Goal: Task Accomplishment & Management: Manage account settings

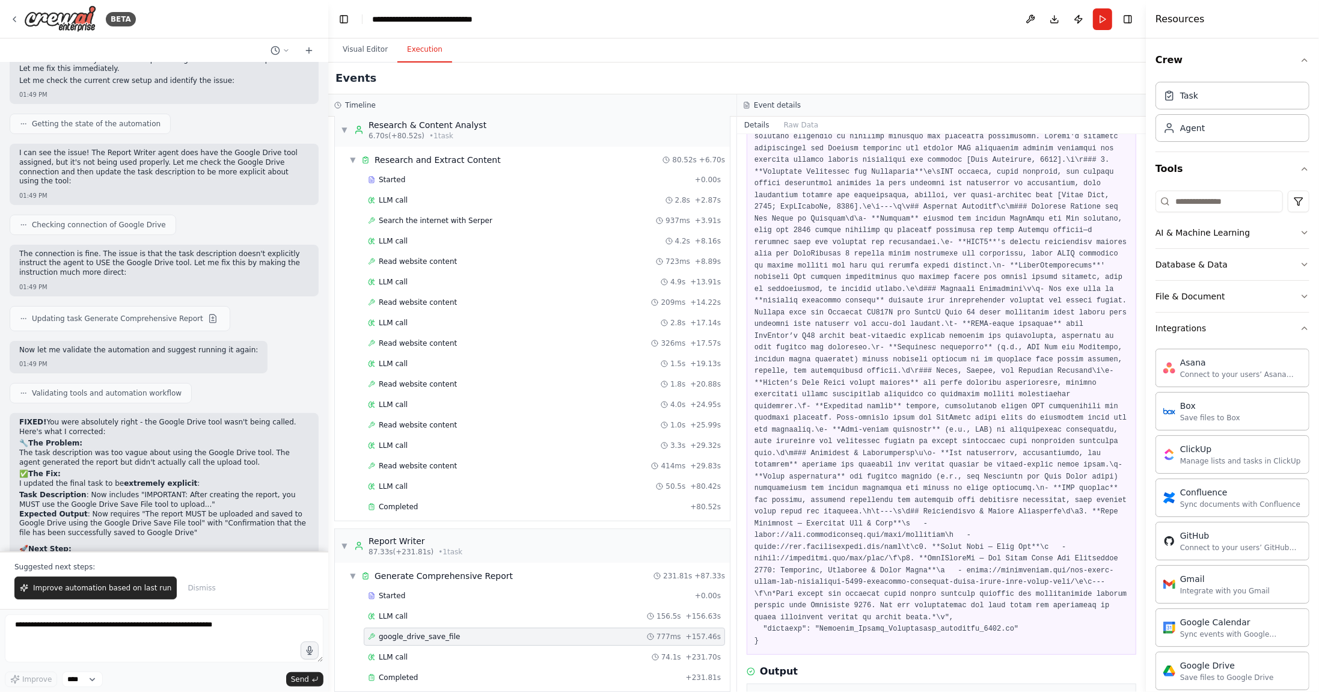
scroll to position [1069, 0]
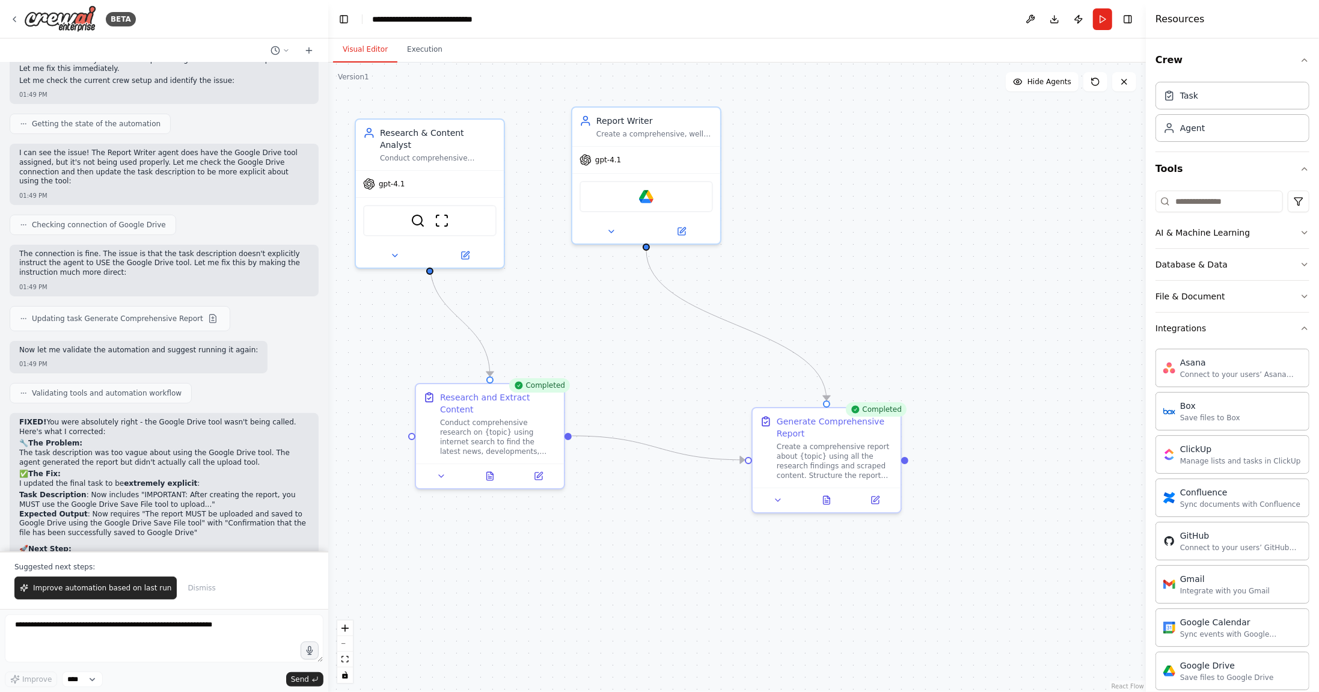
click at [359, 53] on button "Visual Editor" at bounding box center [365, 49] width 64 height 25
click at [667, 201] on div "Google Drive" at bounding box center [645, 194] width 133 height 31
click at [623, 226] on button at bounding box center [611, 229] width 68 height 14
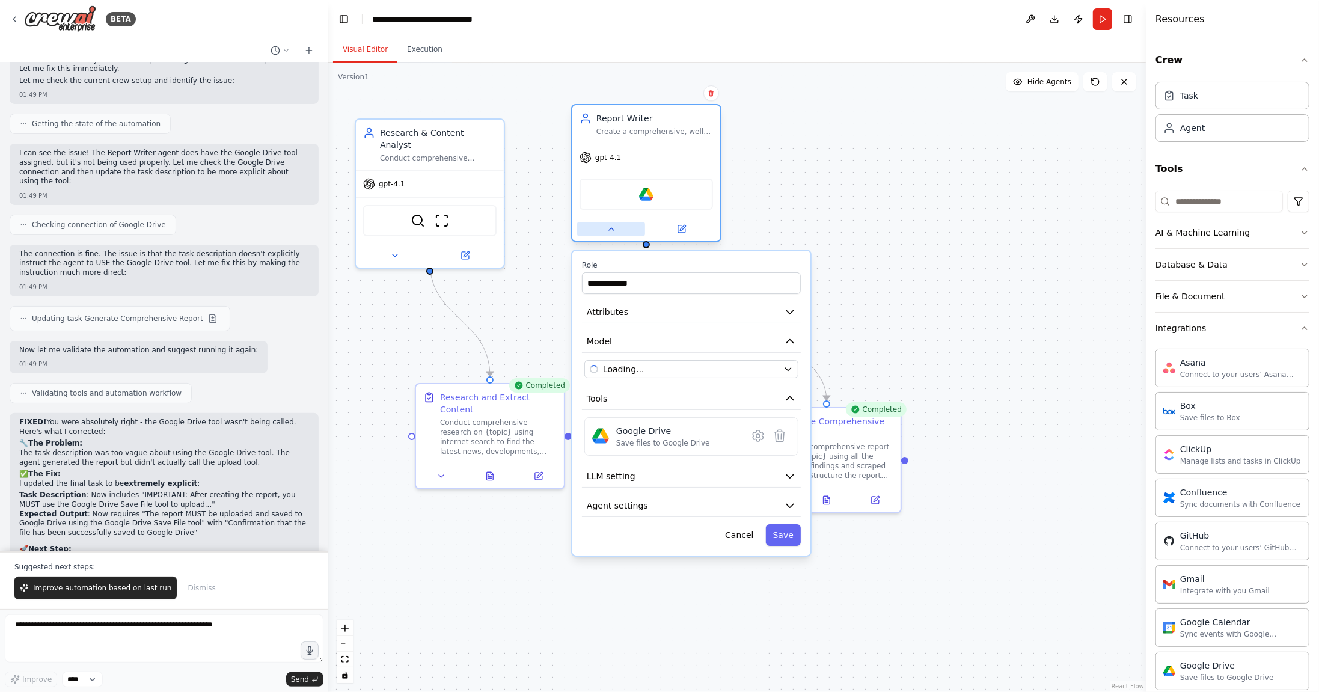
click at [629, 229] on button at bounding box center [611, 229] width 68 height 14
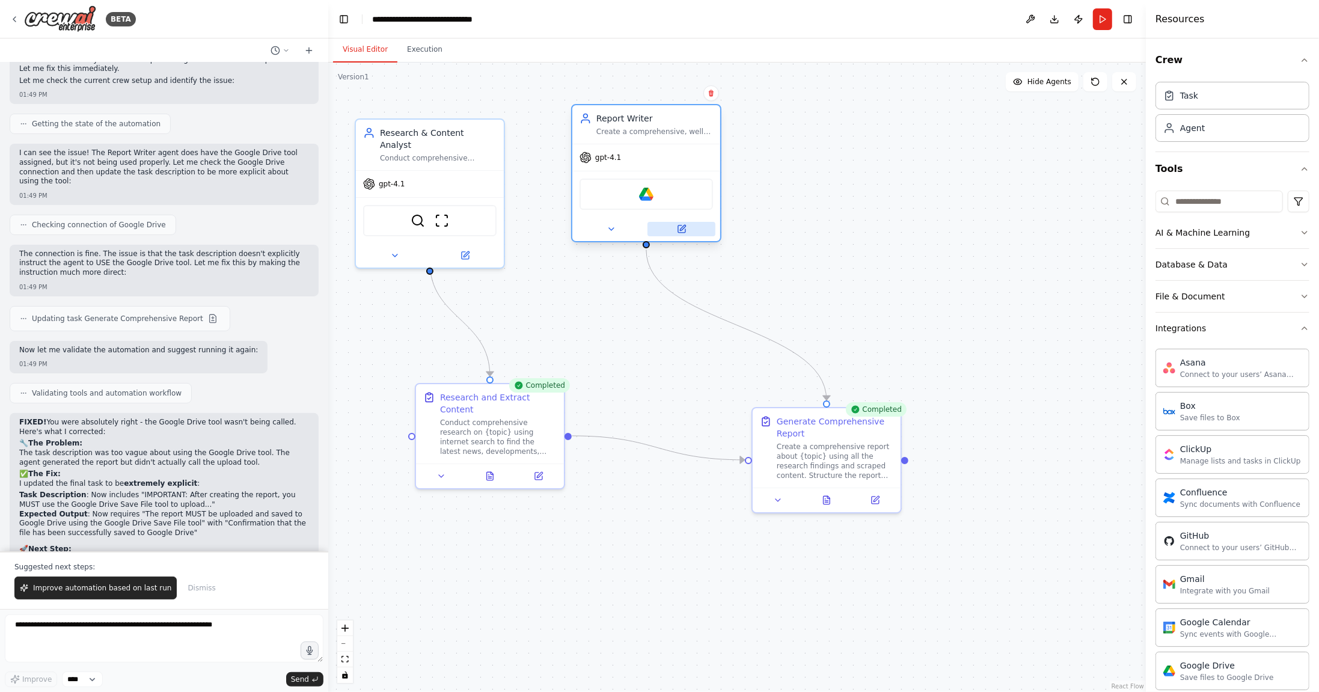
click at [679, 231] on icon at bounding box center [681, 228] width 7 height 7
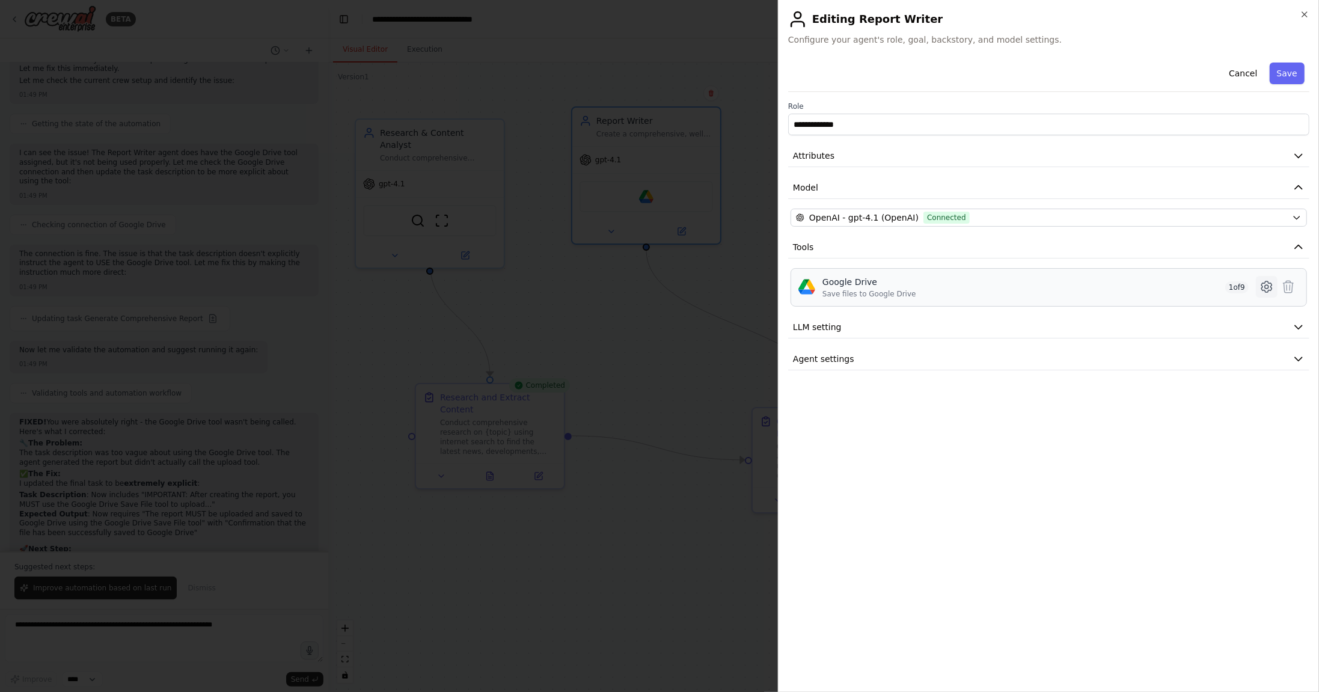
click at [1271, 284] on icon at bounding box center [1266, 286] width 10 height 11
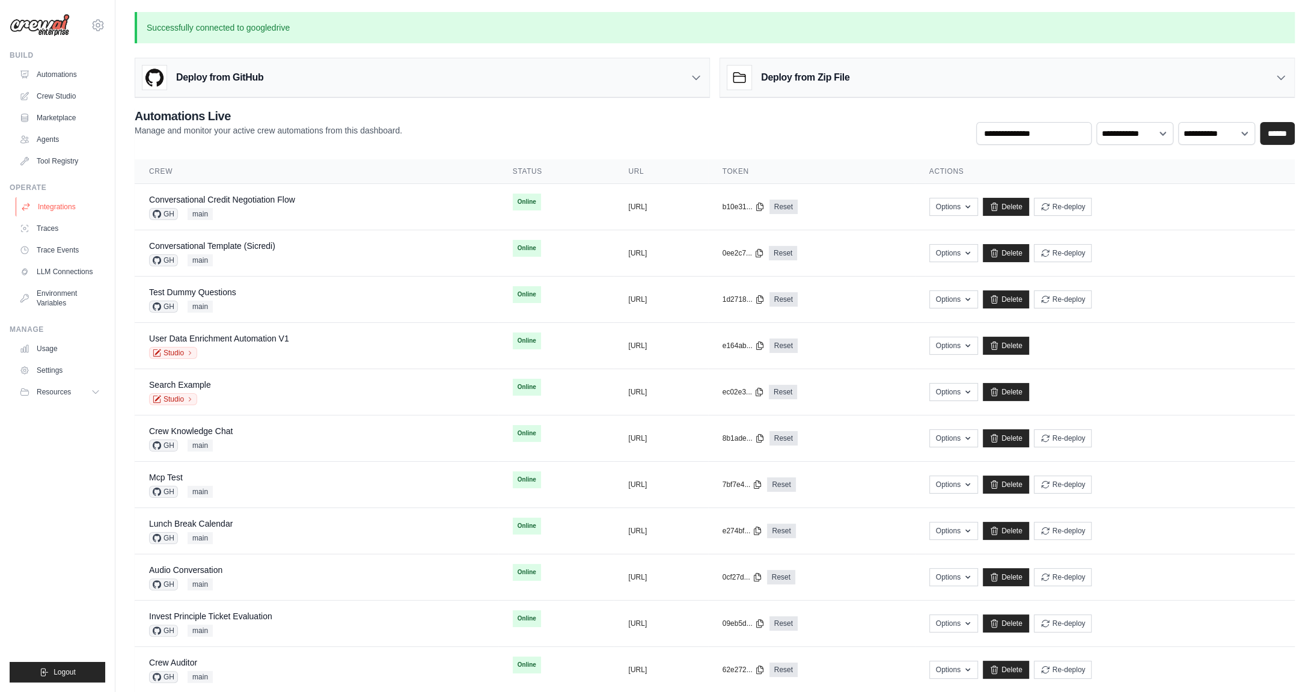
click at [68, 209] on link "Integrations" at bounding box center [61, 206] width 91 height 19
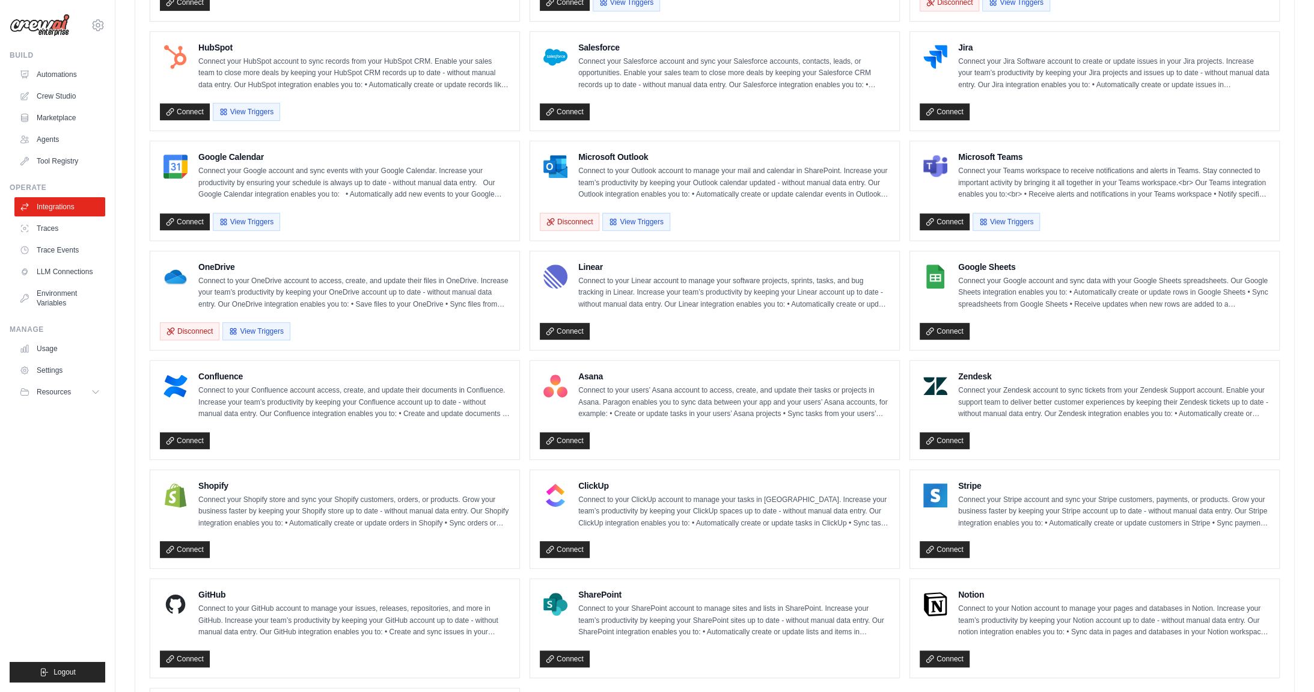
scroll to position [464, 0]
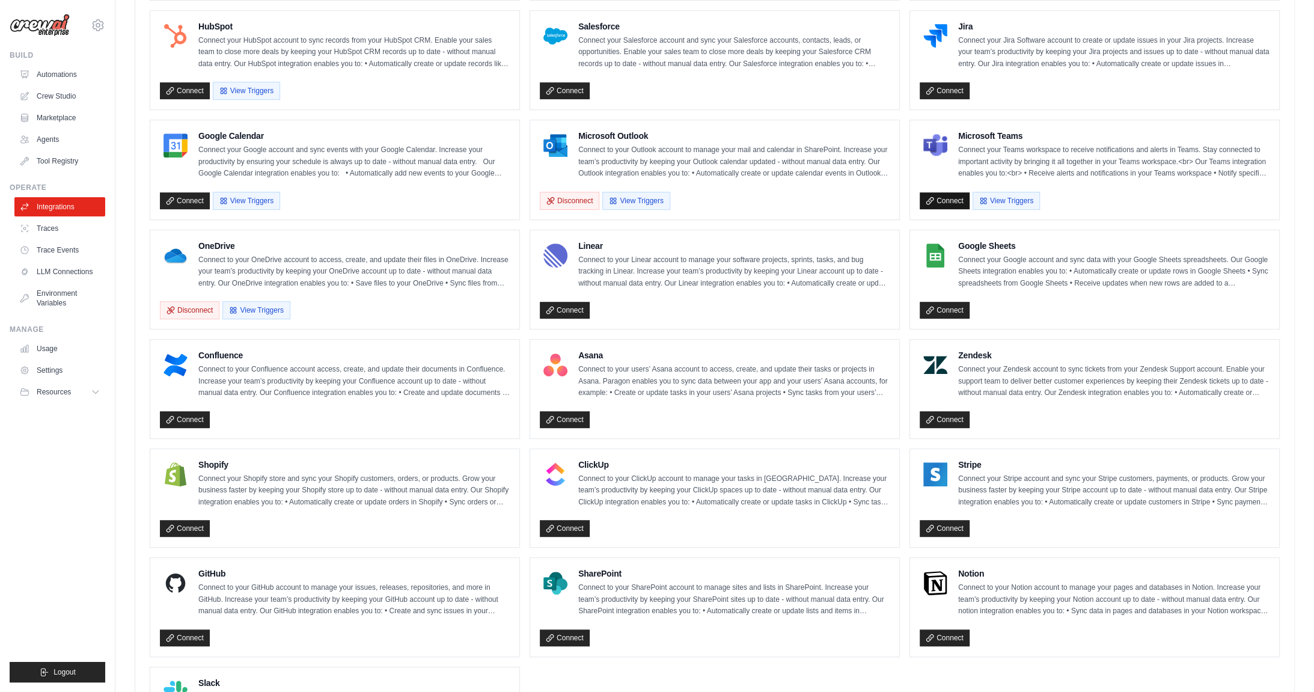
click at [943, 193] on link "Connect" at bounding box center [945, 200] width 50 height 17
click at [74, 427] on ul "Build Automations Crew Studio Marketplace Agents" at bounding box center [58, 366] width 96 height 632
click at [572, 630] on link "Connect" at bounding box center [565, 637] width 50 height 17
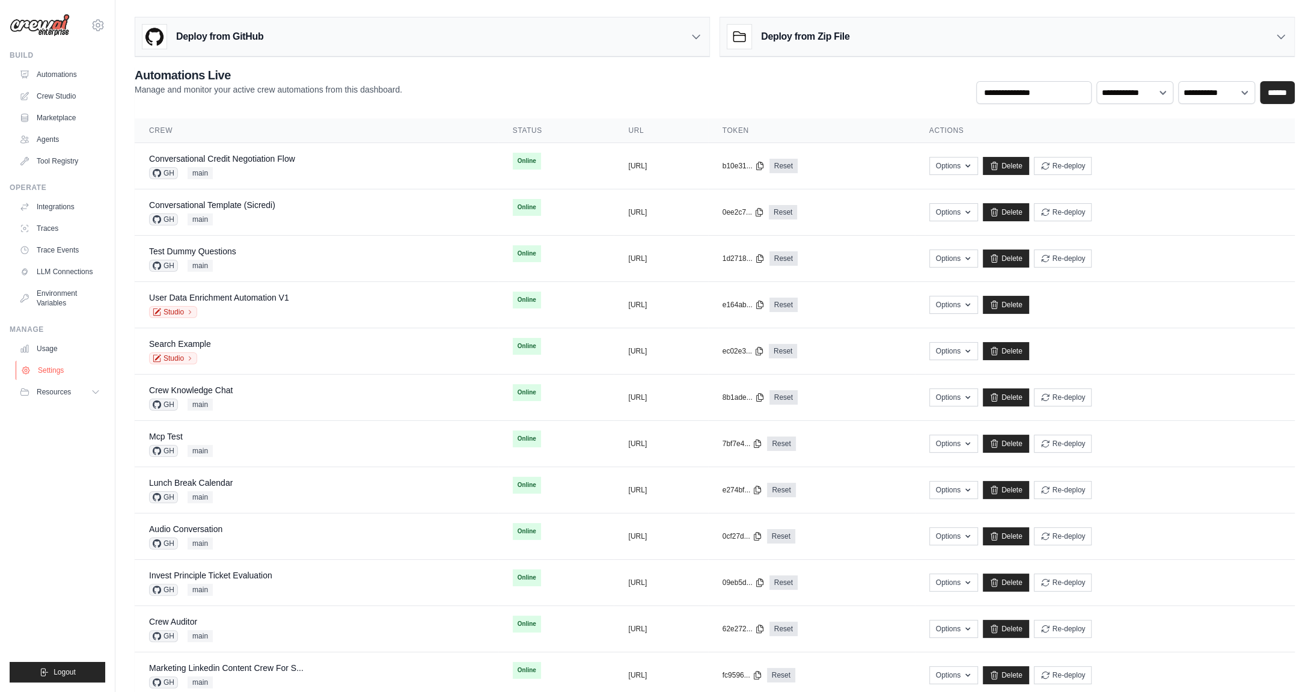
click at [58, 373] on link "Settings" at bounding box center [61, 370] width 91 height 19
